Goal: Information Seeking & Learning: Learn about a topic

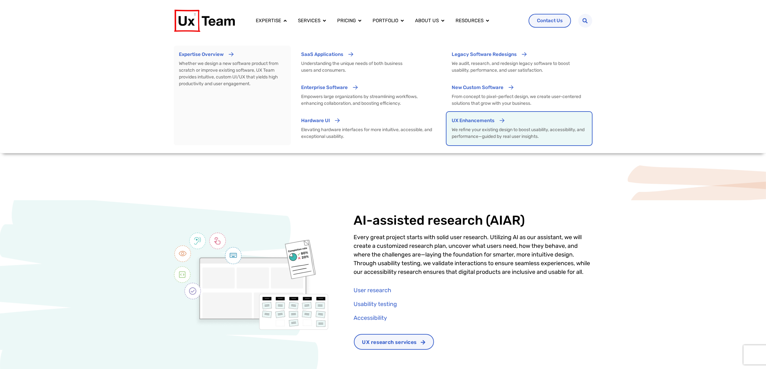
click at [478, 136] on p "We refine your existing design to boost usability, accessibility, and performan…" at bounding box center [519, 133] width 135 height 14
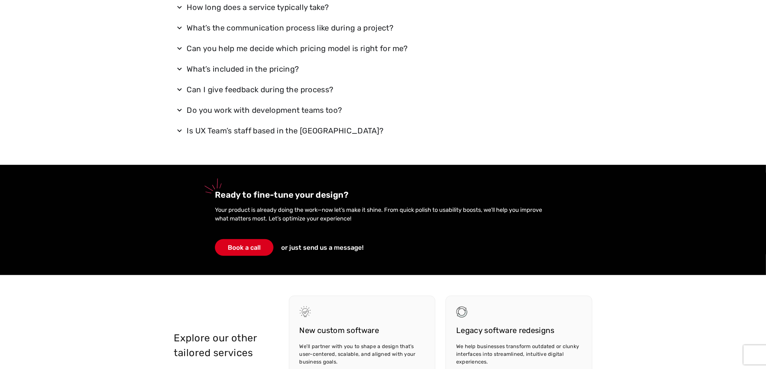
scroll to position [644, 0]
